Goal: Register for event/course

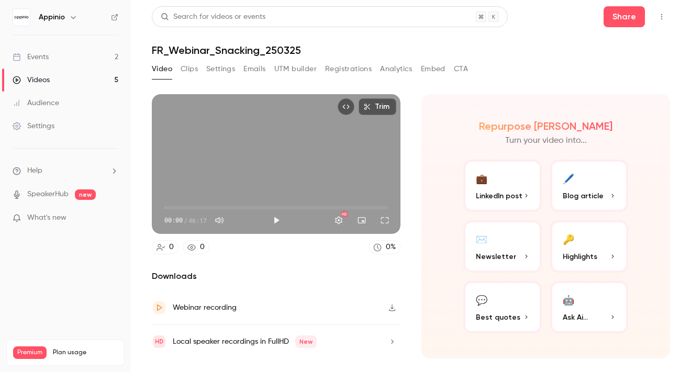
click at [337, 71] on button "Registrations" at bounding box center [348, 69] width 47 height 17
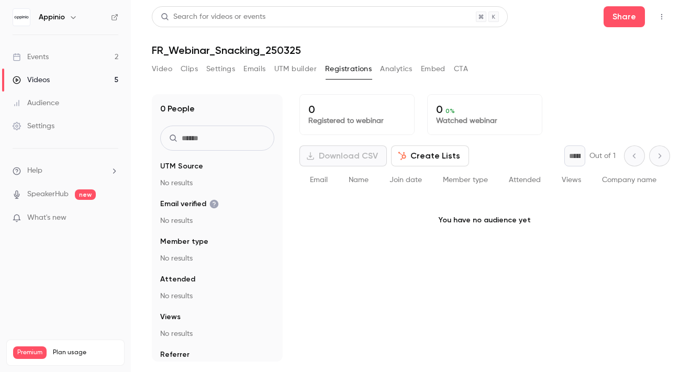
click at [72, 50] on link "Events 2" at bounding box center [65, 57] width 131 height 23
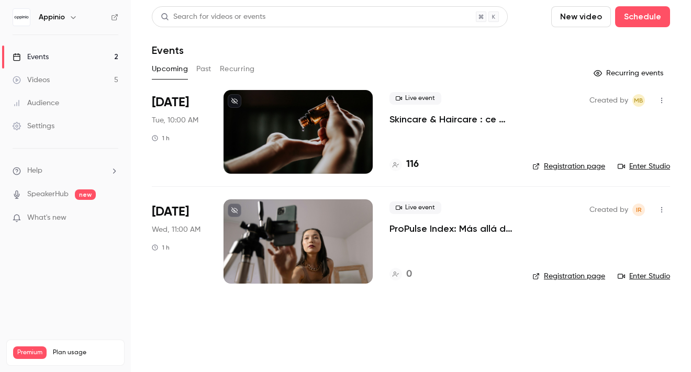
click at [460, 119] on p "Skincare & Haircare : ce que la Gen Z attend vraiment des marques" at bounding box center [452, 119] width 126 height 13
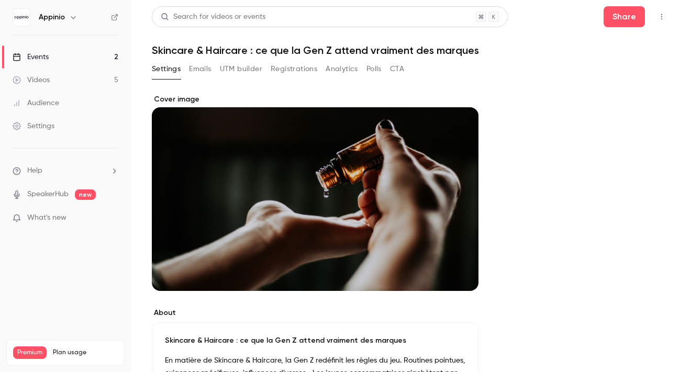
click at [288, 73] on button "Registrations" at bounding box center [294, 69] width 47 height 17
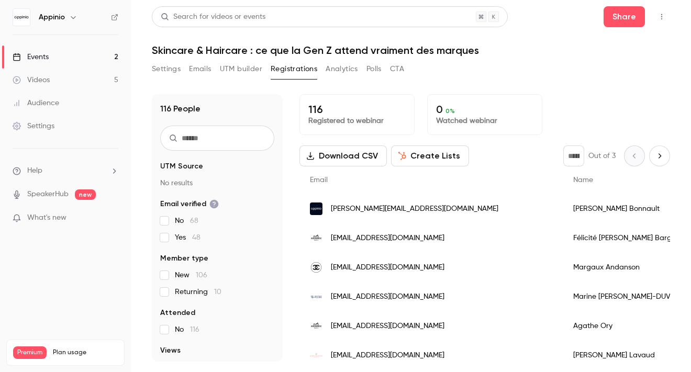
click at [654, 154] on icon "Next page" at bounding box center [660, 156] width 12 height 8
type input "*"
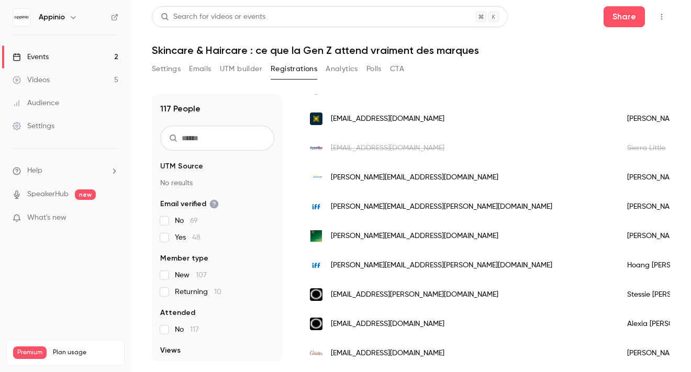
scroll to position [758, 0]
